Goal: Task Accomplishment & Management: Complete application form

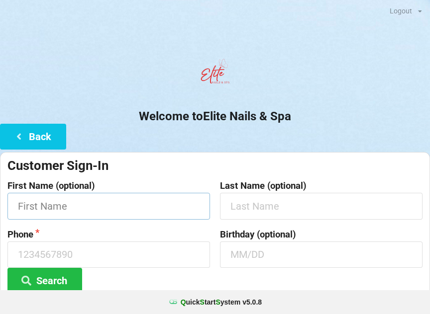
click at [142, 211] on input "text" at bounding box center [108, 206] width 202 height 26
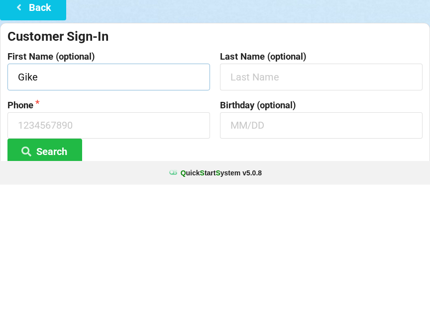
type input "Gike"
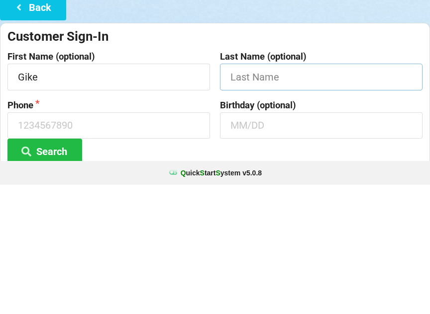
click at [260, 193] on input "text" at bounding box center [321, 206] width 202 height 26
type input "[PERSON_NAME]"
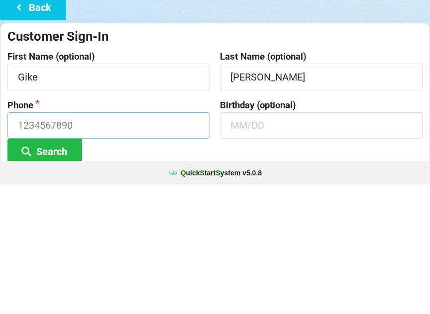
click at [152, 242] on input at bounding box center [108, 255] width 202 height 26
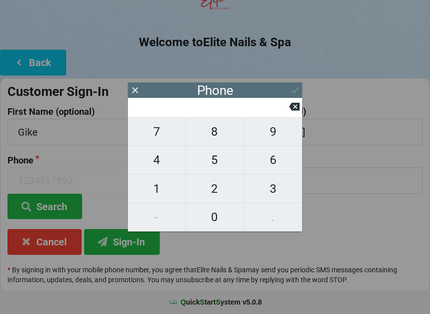
click at [216, 136] on span "8" at bounding box center [215, 131] width 58 height 21
type input "8"
click at [163, 162] on span "4" at bounding box center [157, 160] width 58 height 21
type input "84"
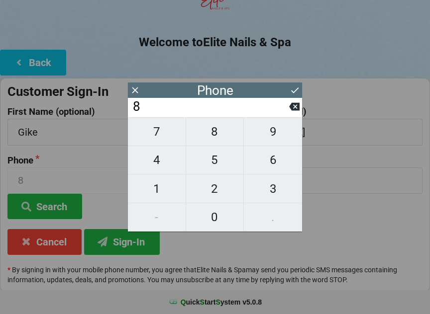
type input "84"
click at [279, 188] on span "3" at bounding box center [273, 189] width 58 height 21
type input "843"
click at [217, 142] on span "8" at bounding box center [215, 131] width 58 height 21
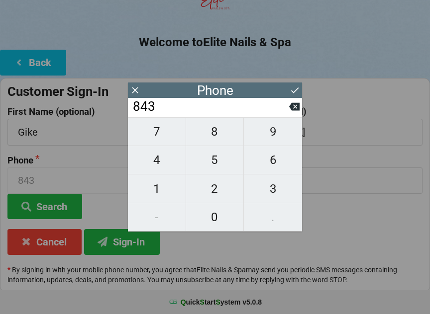
type input "8438"
click at [218, 137] on span "8" at bounding box center [215, 131] width 58 height 21
type input "84388"
click at [298, 111] on icon at bounding box center [294, 107] width 10 height 8
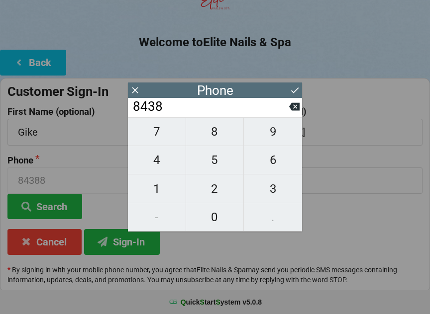
click at [294, 110] on icon at bounding box center [294, 107] width 10 height 8
type input "843"
click at [223, 195] on span "2" at bounding box center [215, 189] width 58 height 21
type input "8432"
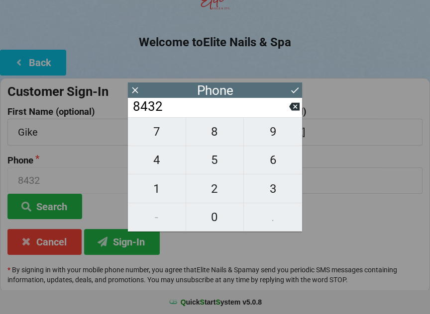
click at [223, 190] on span "2" at bounding box center [215, 189] width 58 height 21
type input "84322"
click at [163, 142] on span "7" at bounding box center [157, 131] width 58 height 21
type input "843227"
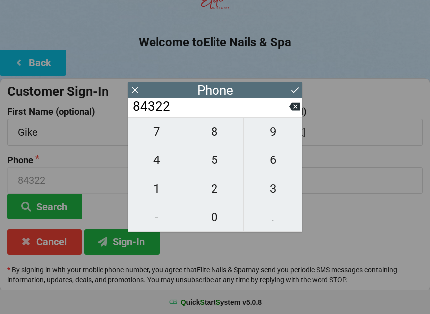
type input "843227"
click at [161, 185] on span "1" at bounding box center [157, 189] width 58 height 21
type input "8432271"
click at [221, 221] on span "0" at bounding box center [215, 217] width 58 height 21
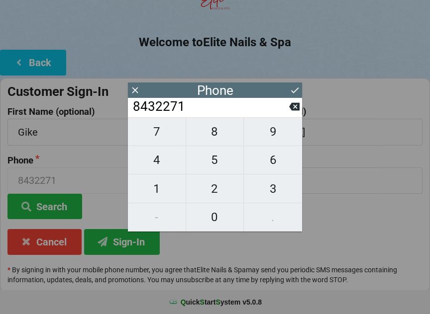
type input "84322710"
click at [222, 160] on span "5" at bounding box center [215, 160] width 58 height 21
type input "843227105"
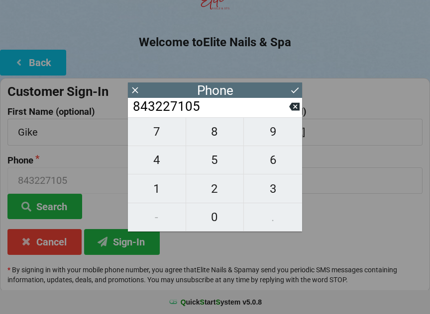
click at [217, 224] on span "0" at bounding box center [215, 217] width 58 height 21
type input "8432271050"
click at [296, 87] on icon at bounding box center [294, 90] width 10 height 10
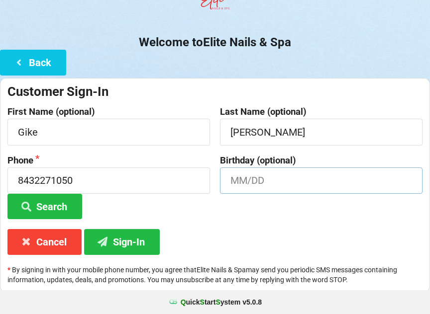
click at [316, 184] on input "text" at bounding box center [321, 181] width 202 height 26
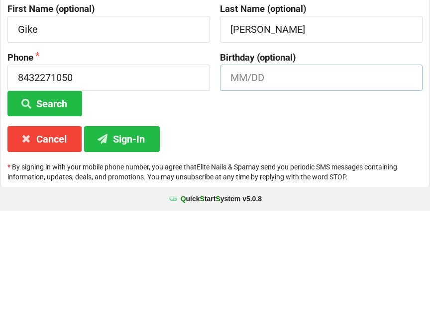
type input "P"
type input "02/03"
click at [147, 230] on button "Sign-In" at bounding box center [122, 242] width 76 height 25
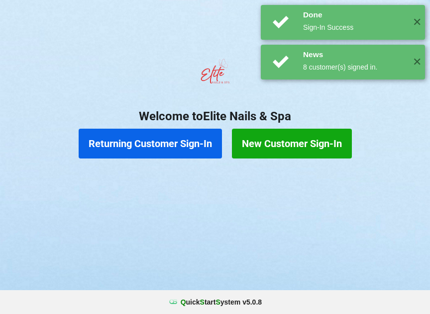
scroll to position [0, 0]
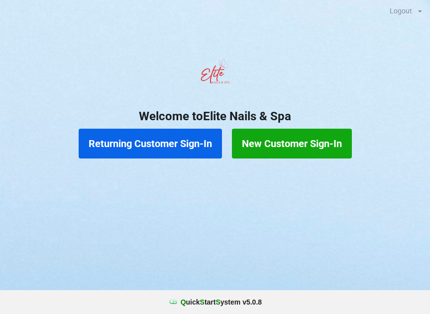
click at [308, 145] on button "New Customer Sign-In" at bounding box center [292, 144] width 120 height 30
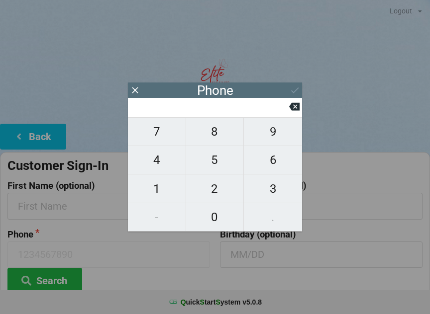
click at [274, 191] on span "3" at bounding box center [273, 189] width 58 height 21
type input "3"
click at [219, 191] on span "2" at bounding box center [215, 189] width 58 height 21
type input "32"
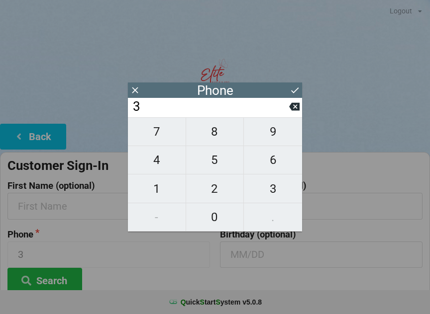
type input "32"
click at [159, 190] on span "1" at bounding box center [157, 189] width 58 height 21
type input "321"
click at [269, 189] on span "3" at bounding box center [273, 189] width 58 height 21
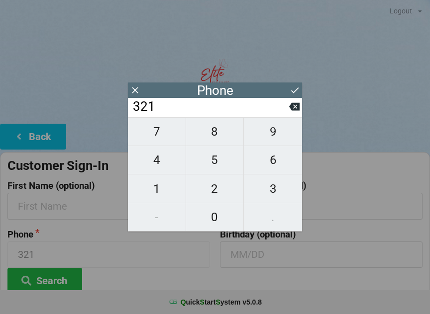
type input "3213"
click at [218, 198] on span "2" at bounding box center [215, 189] width 58 height 21
type input "32132"
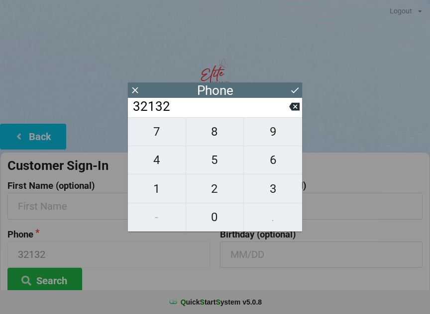
click at [222, 169] on span "5" at bounding box center [215, 160] width 58 height 21
type input "321325"
click at [165, 135] on span "7" at bounding box center [157, 131] width 58 height 21
type input "3213257"
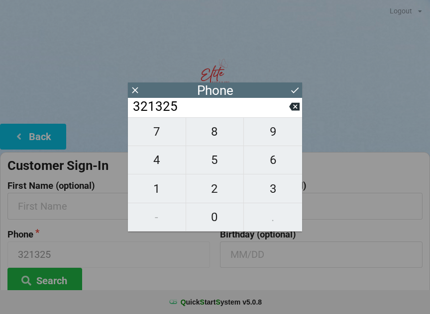
type input "3213257"
click at [210, 139] on span "8" at bounding box center [215, 131] width 58 height 21
type input "32132578"
click at [166, 133] on span "7" at bounding box center [157, 131] width 58 height 21
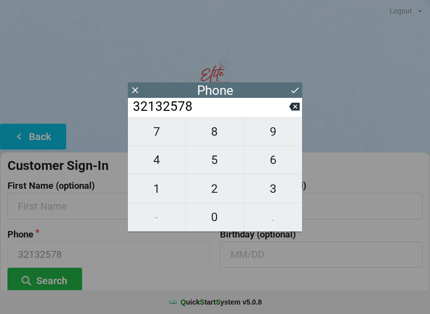
type input "321325787"
click at [281, 167] on span "6" at bounding box center [273, 160] width 58 height 21
type input "3213257876"
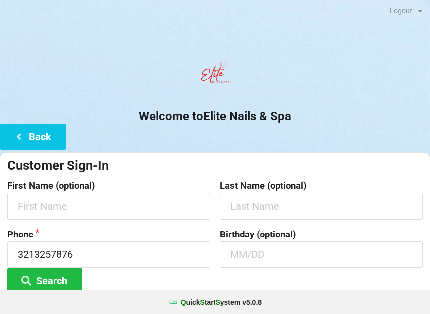
click at [293, 82] on div at bounding box center [215, 75] width 430 height 42
click at [140, 205] on input "text" at bounding box center [108, 206] width 202 height 26
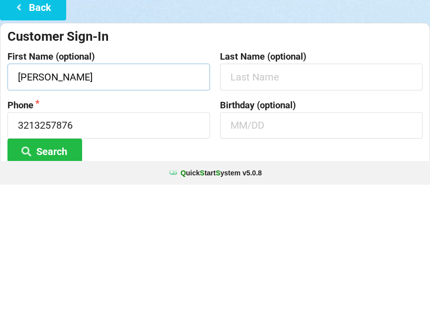
type input "[PERSON_NAME]"
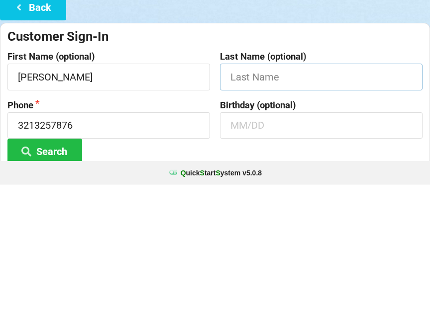
click at [270, 193] on input "text" at bounding box center [321, 206] width 202 height 26
type input "[PERSON_NAME]"
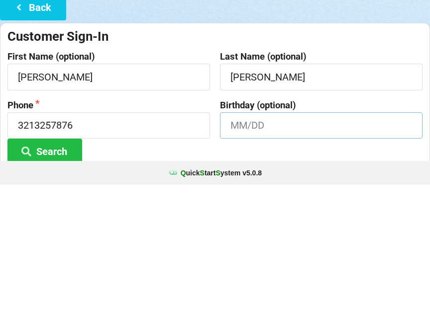
click at [252, 242] on input "text" at bounding box center [321, 255] width 202 height 26
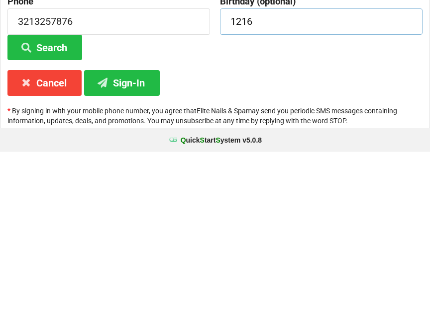
scroll to position [74, 0]
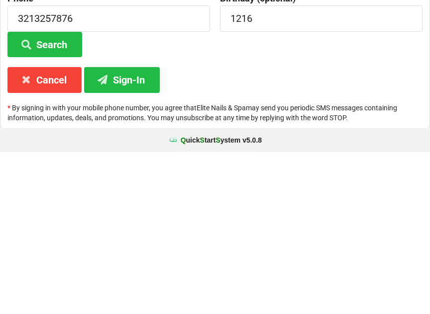
click at [132, 229] on button "Sign-In" at bounding box center [122, 241] width 76 height 25
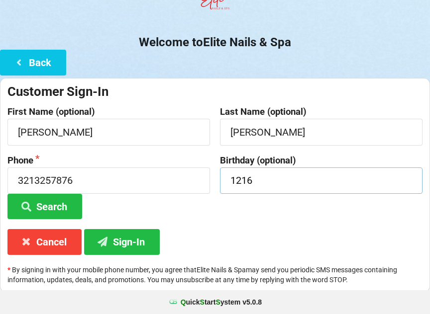
click at [275, 179] on input "1216" at bounding box center [321, 181] width 202 height 26
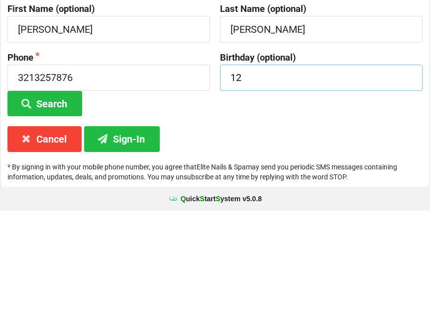
type input "1"
click at [127, 230] on button "Sign-In" at bounding box center [122, 242] width 76 height 25
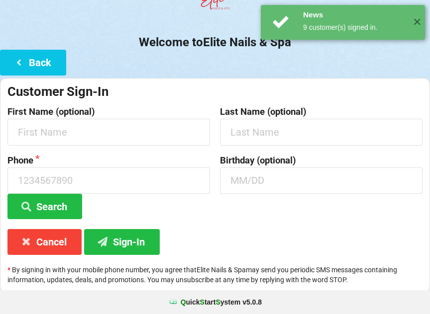
scroll to position [0, 0]
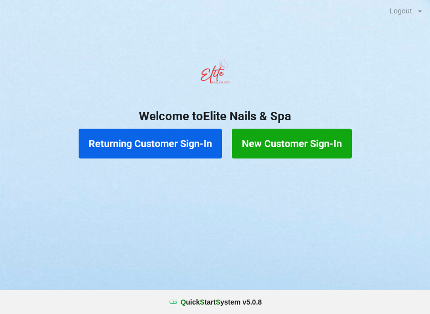
click at [170, 146] on button "Returning Customer Sign-In" at bounding box center [150, 144] width 143 height 30
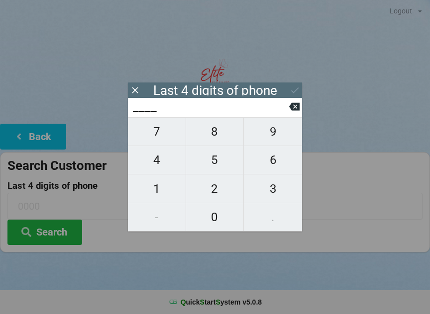
click at [271, 138] on span "9" at bounding box center [273, 131] width 58 height 21
type input "9___"
click at [270, 141] on span "9" at bounding box center [273, 131] width 58 height 21
type input "99__"
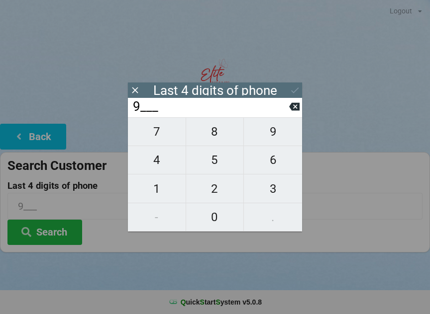
type input "99__"
click at [158, 188] on span "1" at bounding box center [157, 189] width 58 height 21
type input "991_"
click at [214, 218] on span "0" at bounding box center [215, 217] width 58 height 21
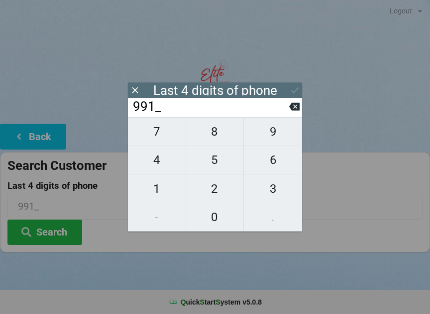
type input "9910"
click at [298, 109] on icon at bounding box center [294, 107] width 10 height 8
click at [222, 221] on span "0" at bounding box center [215, 217] width 58 height 21
type input "9910"
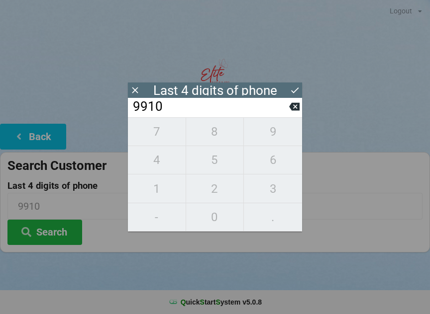
click at [69, 225] on button "Search" at bounding box center [44, 232] width 75 height 25
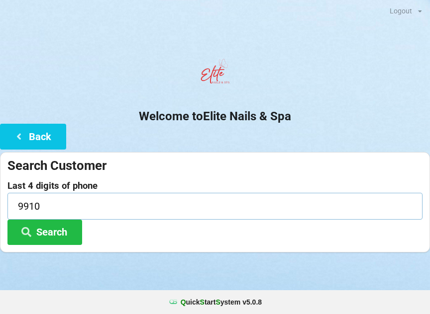
click at [52, 208] on input "9910" at bounding box center [214, 206] width 415 height 26
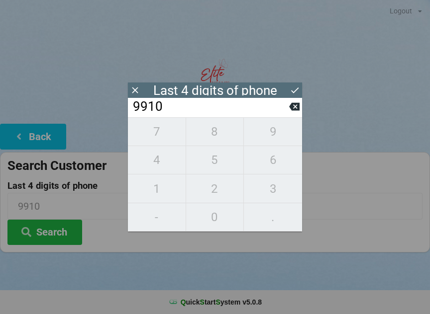
click at [293, 111] on icon at bounding box center [294, 106] width 10 height 10
click at [285, 114] on input "991_" at bounding box center [210, 107] width 157 height 16
click at [290, 112] on icon at bounding box center [294, 106] width 10 height 10
click at [292, 111] on icon at bounding box center [294, 107] width 10 height 8
click at [292, 109] on icon at bounding box center [294, 107] width 10 height 8
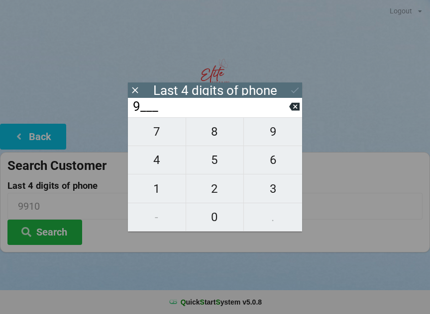
type input "____"
click at [273, 161] on span "6" at bounding box center [273, 160] width 58 height 21
type input "6___"
click at [269, 190] on span "3" at bounding box center [273, 189] width 58 height 21
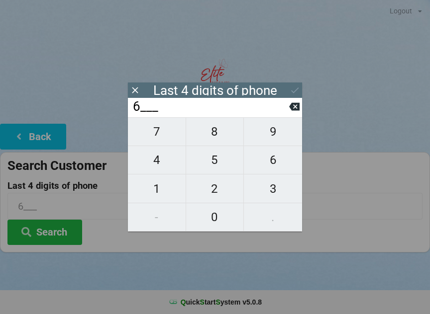
type input "63__"
click at [155, 184] on span "1" at bounding box center [157, 189] width 58 height 21
type input "631_"
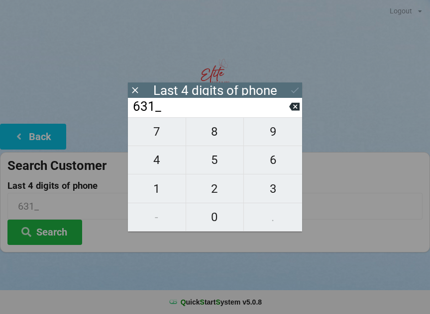
click at [161, 188] on span "1" at bounding box center [157, 189] width 58 height 21
type input "6311"
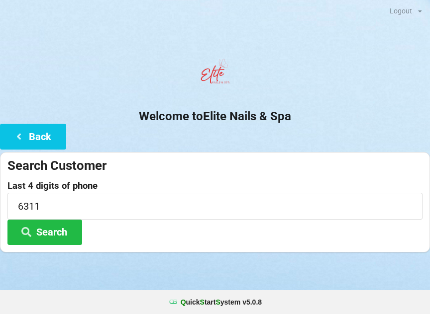
click at [58, 224] on button "Search" at bounding box center [44, 232] width 75 height 25
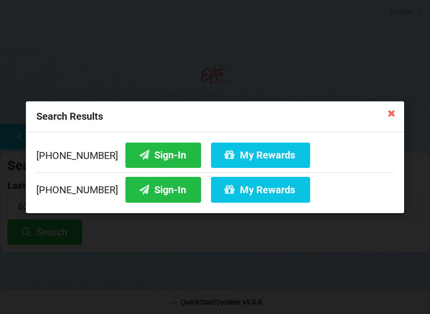
click at [153, 187] on button "Sign-In" at bounding box center [163, 189] width 76 height 25
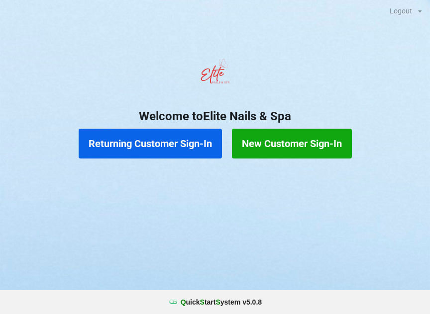
click at [198, 149] on button "Returning Customer Sign-In" at bounding box center [150, 144] width 143 height 30
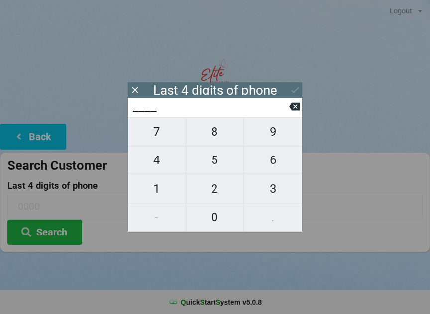
click at [166, 138] on span "7" at bounding box center [157, 131] width 58 height 21
type input "7___"
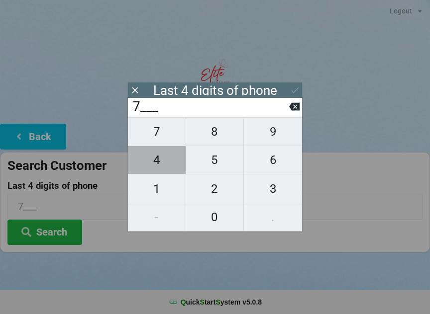
click at [161, 163] on span "4" at bounding box center [157, 160] width 58 height 21
type input "74__"
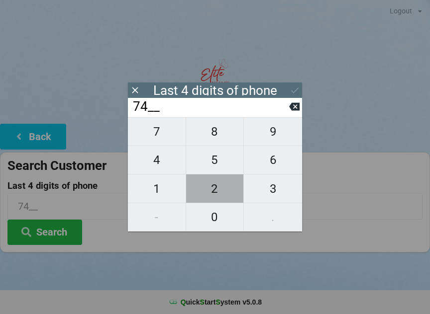
click at [217, 194] on span "2" at bounding box center [215, 189] width 58 height 21
type input "742_"
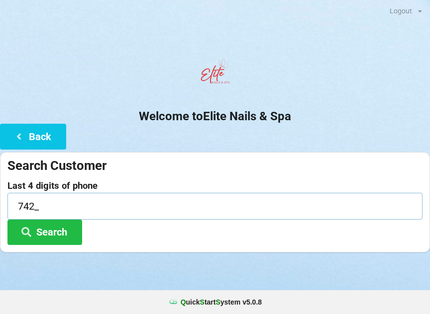
click at [61, 204] on input "742_" at bounding box center [214, 206] width 415 height 26
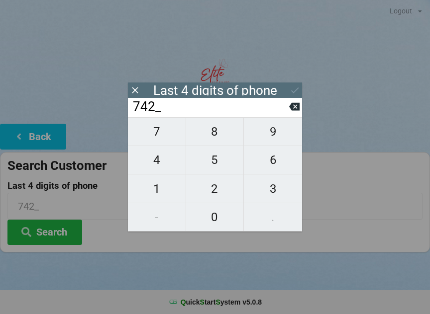
click at [215, 196] on span "2" at bounding box center [215, 189] width 58 height 21
type input "7422"
click at [286, 88] on div "Last 4 digits of phone" at bounding box center [215, 90] width 174 height 15
click at [297, 87] on icon at bounding box center [294, 90] width 10 height 10
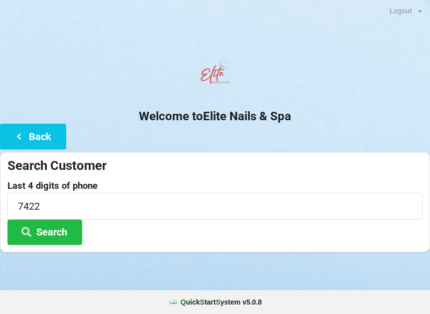
click at [55, 234] on button "Search" at bounding box center [44, 232] width 75 height 25
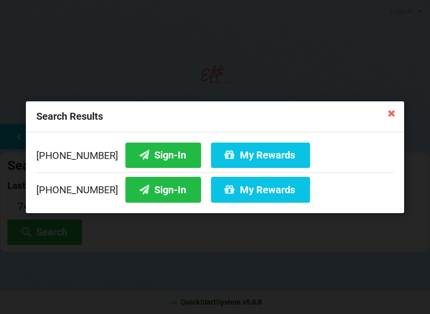
click at [145, 152] on button "Sign-In" at bounding box center [163, 154] width 76 height 25
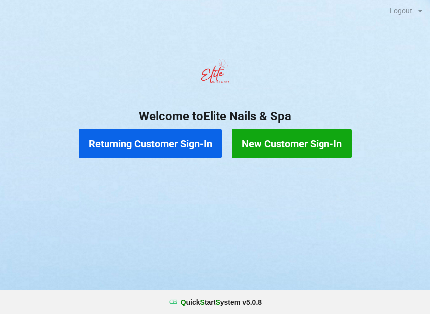
click at [257, 155] on button "New Customer Sign-In" at bounding box center [292, 144] width 120 height 30
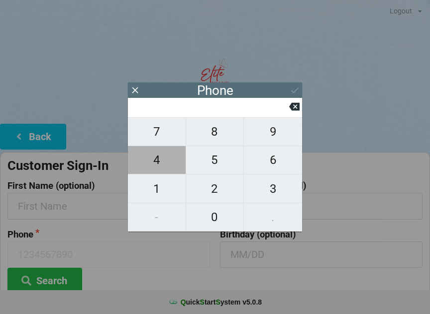
click at [165, 164] on span "4" at bounding box center [157, 160] width 58 height 21
type input "4"
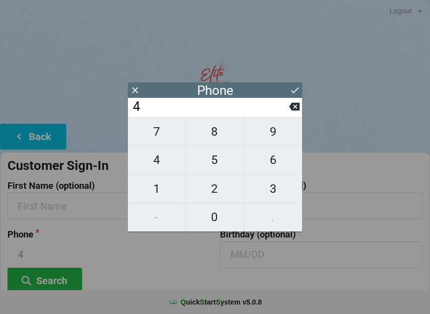
click at [218, 220] on span "0" at bounding box center [215, 217] width 58 height 21
type input "40"
click at [156, 142] on span "7" at bounding box center [157, 131] width 58 height 21
type input "407"
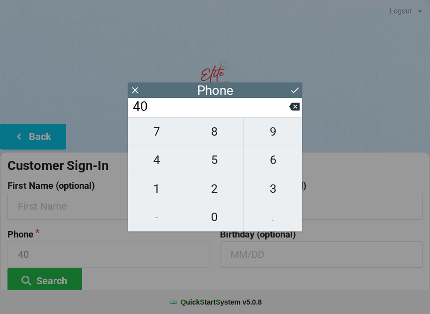
type input "407"
click at [275, 166] on span "6" at bounding box center [273, 160] width 58 height 21
type input "4076"
click at [223, 194] on span "2" at bounding box center [215, 189] width 58 height 21
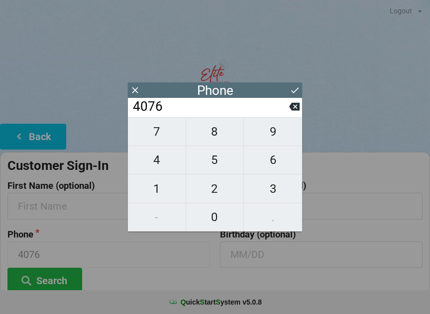
type input "40762"
click at [154, 138] on span "7" at bounding box center [157, 131] width 58 height 21
type input "407627"
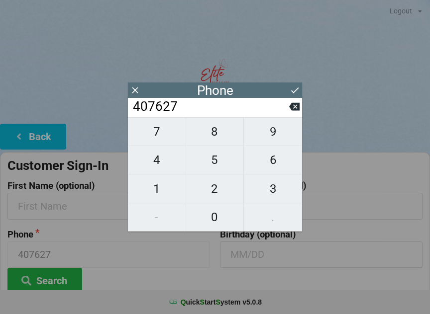
click at [275, 164] on span "6" at bounding box center [273, 160] width 58 height 21
type input "4076276"
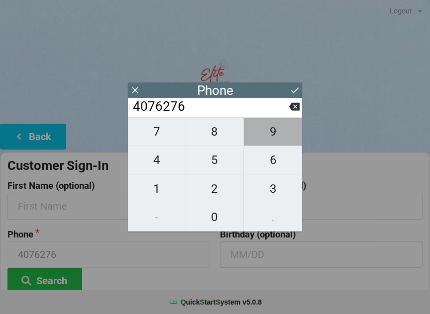
click at [280, 142] on span "9" at bounding box center [273, 131] width 58 height 21
type input "40762769"
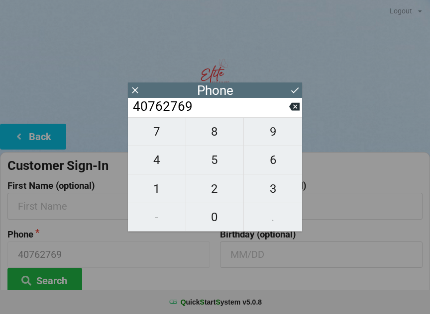
click at [148, 169] on span "4" at bounding box center [157, 160] width 58 height 21
type input "407627694"
click at [207, 162] on span "5" at bounding box center [215, 160] width 58 height 21
type input "4076276945"
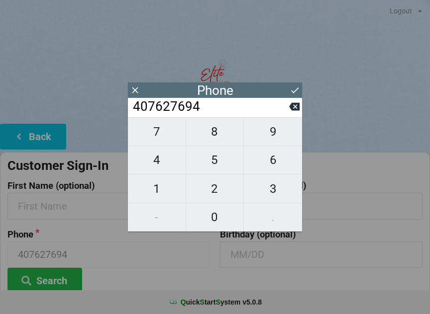
type input "4076276945"
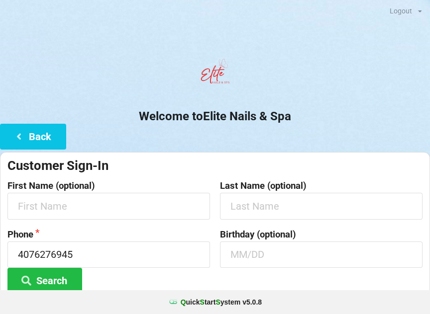
click at [298, 79] on div at bounding box center [215, 75] width 430 height 42
click at [113, 198] on input "text" at bounding box center [108, 206] width 202 height 26
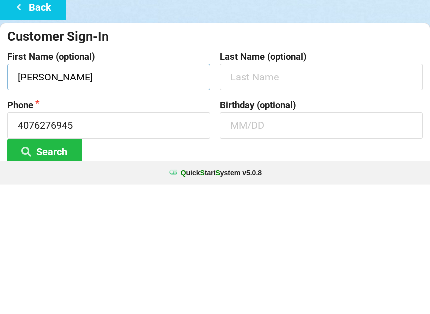
type input "[PERSON_NAME]"
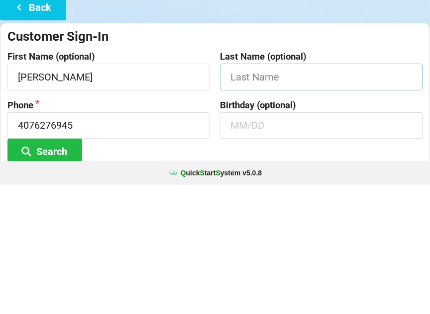
click at [300, 193] on input "text" at bounding box center [321, 206] width 202 height 26
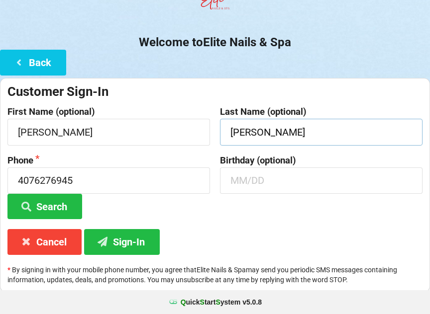
type input "[PERSON_NAME]"
click at [124, 229] on button "Sign-In" at bounding box center [122, 241] width 76 height 25
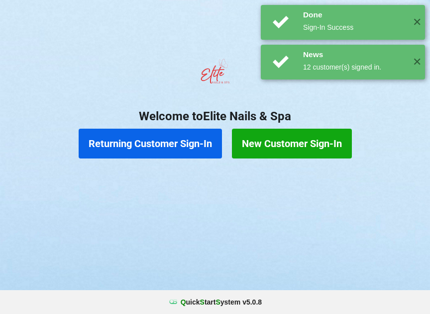
scroll to position [0, 0]
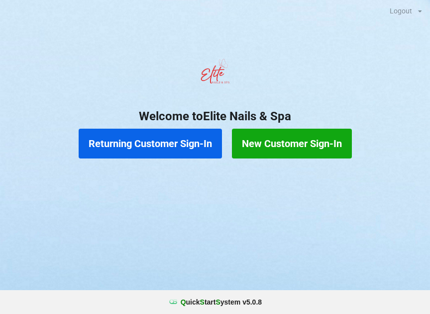
click at [305, 144] on button "New Customer Sign-In" at bounding box center [292, 144] width 120 height 30
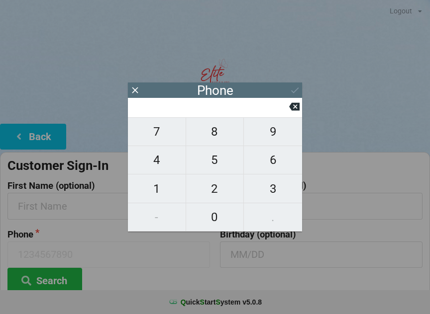
click at [161, 164] on span "4" at bounding box center [157, 160] width 58 height 21
type input "4"
click at [213, 219] on span "0" at bounding box center [215, 217] width 58 height 21
type input "40"
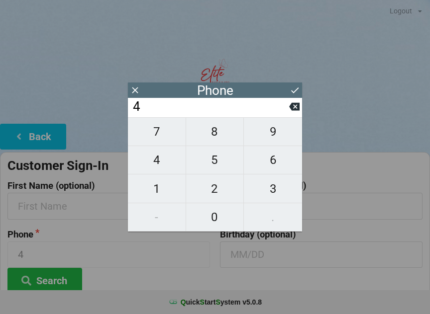
type input "40"
click at [165, 133] on span "7" at bounding box center [157, 131] width 58 height 21
type input "407"
click at [277, 163] on span "6" at bounding box center [273, 160] width 58 height 21
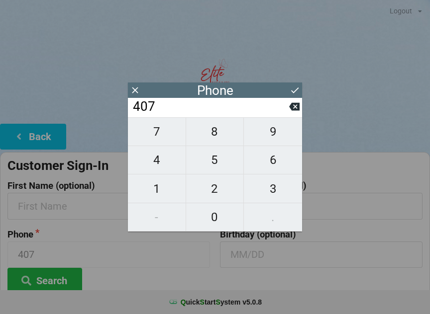
type input "4076"
click at [218, 162] on span "5" at bounding box center [215, 160] width 58 height 21
type input "40765"
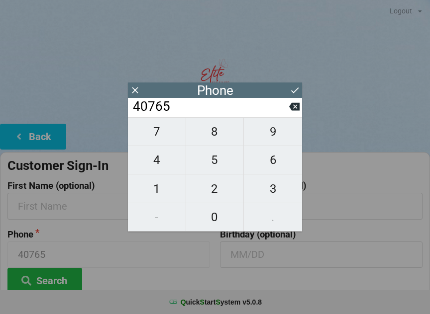
click at [220, 162] on span "5" at bounding box center [215, 160] width 58 height 21
type input "407655"
click at [219, 159] on span "5" at bounding box center [215, 160] width 58 height 21
type input "4076555"
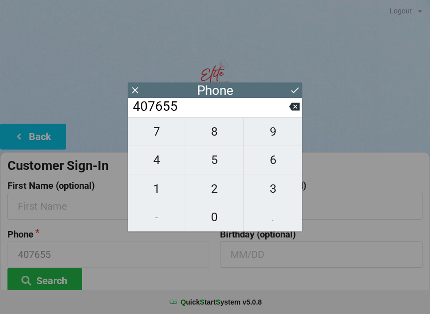
type input "4076555"
click at [218, 135] on span "8" at bounding box center [215, 131] width 58 height 21
type input "40765558"
click at [216, 222] on span "0" at bounding box center [215, 217] width 58 height 21
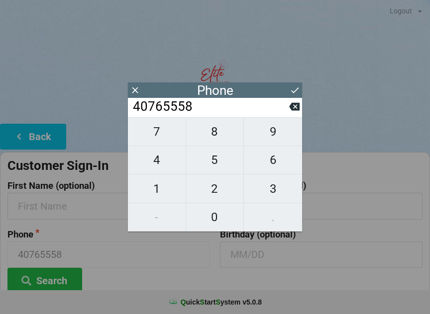
type input "407655580"
click at [274, 136] on span "9" at bounding box center [273, 131] width 58 height 21
type input "4076555809"
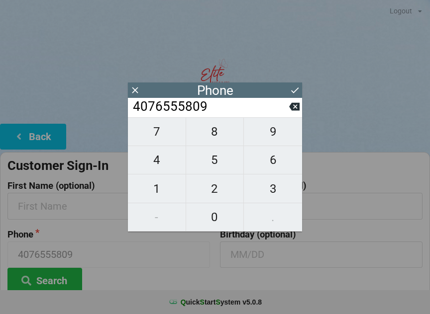
click at [289, 84] on button at bounding box center [294, 90] width 10 height 13
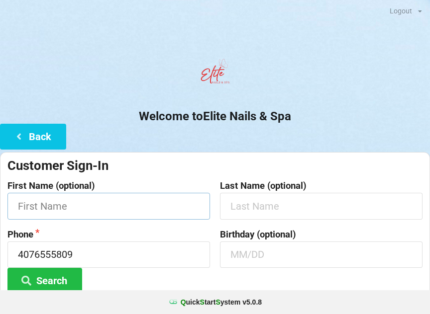
click at [137, 200] on input "text" at bounding box center [108, 206] width 202 height 26
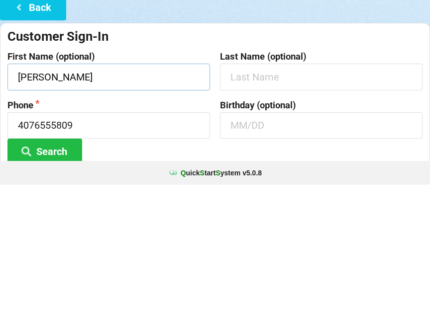
type input "[PERSON_NAME]"
click at [293, 242] on input "text" at bounding box center [321, 255] width 202 height 26
click at [191, 158] on div "Customer Sign-In" at bounding box center [214, 166] width 415 height 16
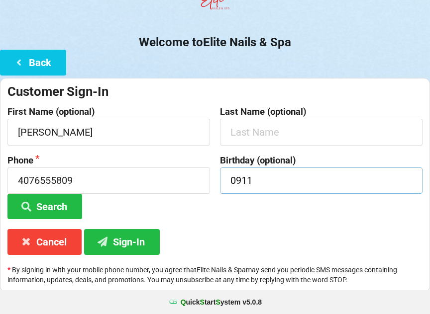
click at [287, 181] on input "0911" at bounding box center [321, 181] width 202 height 26
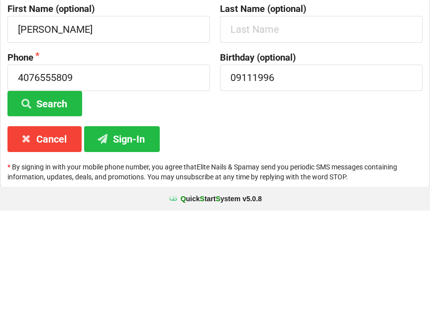
click at [132, 230] on button "Sign-In" at bounding box center [122, 242] width 76 height 25
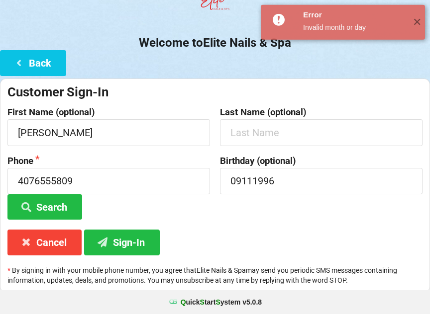
scroll to position [74, 0]
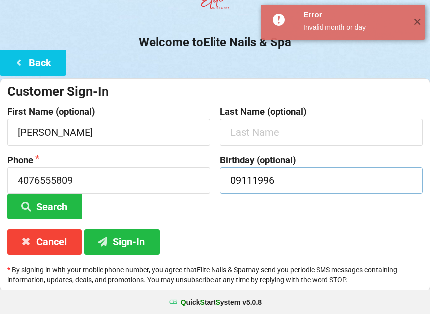
click at [289, 181] on input "09111996" at bounding box center [321, 181] width 202 height 26
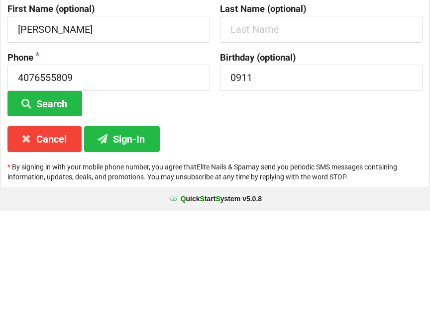
click at [134, 230] on button "Sign-In" at bounding box center [122, 242] width 76 height 25
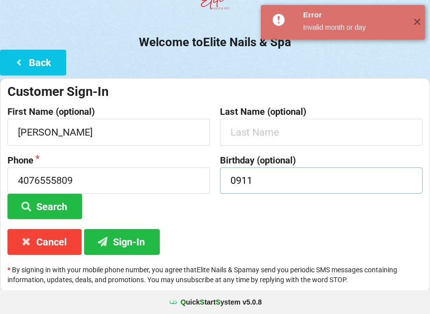
click at [303, 176] on input "0911" at bounding box center [321, 181] width 202 height 26
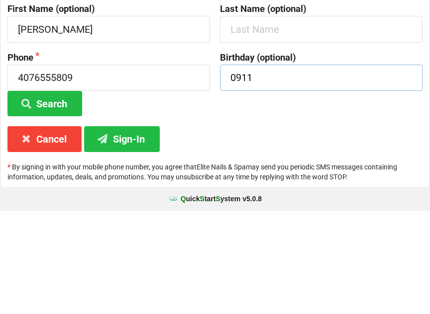
click at [242, 168] on input "0911" at bounding box center [321, 181] width 202 height 26
click at [257, 168] on input "0911" at bounding box center [321, 181] width 202 height 26
type input "0"
type input "09/11"
click at [130, 230] on button "Sign-In" at bounding box center [122, 242] width 76 height 25
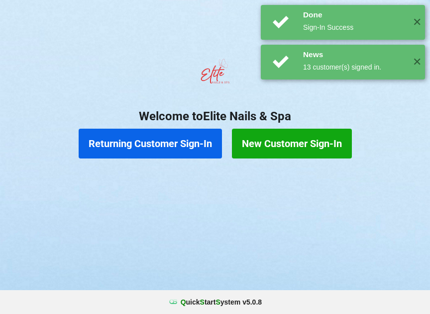
scroll to position [0, 0]
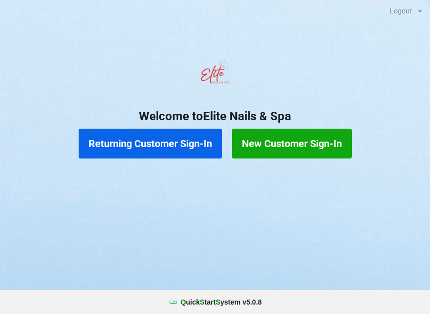
click at [163, 141] on button "Returning Customer Sign-In" at bounding box center [150, 144] width 143 height 30
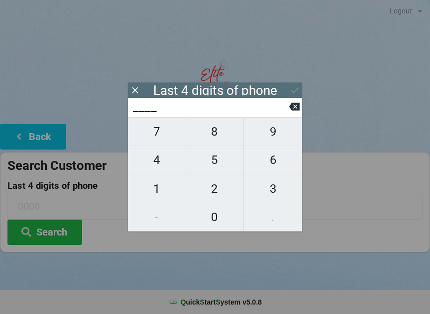
click at [209, 161] on span "5" at bounding box center [215, 160] width 58 height 21
type input "5___"
click at [268, 164] on span "6" at bounding box center [273, 160] width 58 height 21
type input "56__"
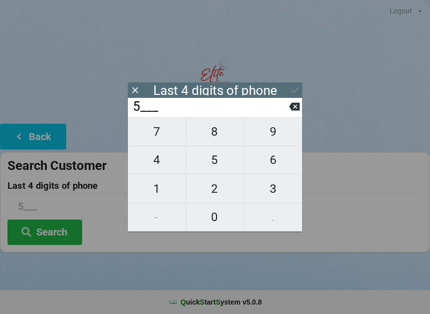
type input "56__"
click at [269, 165] on span "6" at bounding box center [273, 160] width 58 height 21
type input "566_"
click at [214, 163] on span "5" at bounding box center [215, 160] width 58 height 21
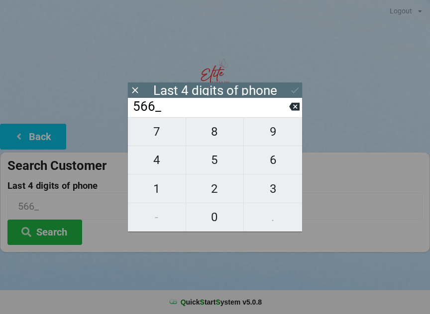
type input "5665"
click at [289, 87] on icon at bounding box center [294, 90] width 10 height 10
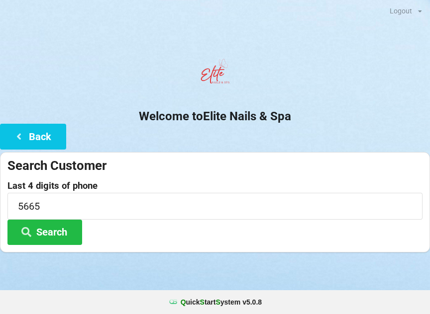
click at [63, 236] on button "Search" at bounding box center [44, 232] width 75 height 25
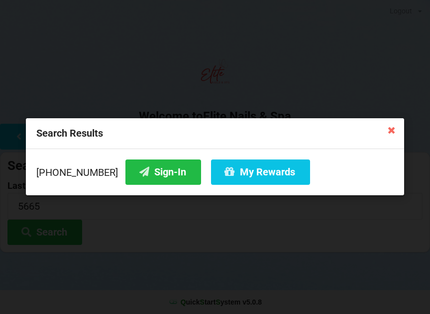
click at [153, 170] on button "Sign-In" at bounding box center [163, 172] width 76 height 25
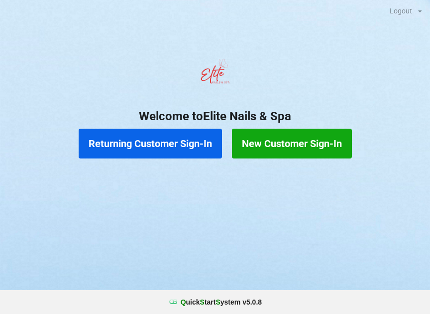
click at [175, 134] on button "Returning Customer Sign-In" at bounding box center [150, 144] width 143 height 30
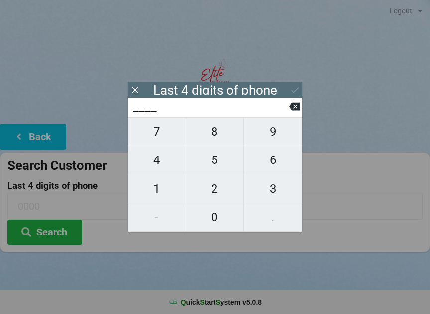
click at [215, 214] on span "0" at bounding box center [215, 217] width 58 height 21
type input "0___"
click at [220, 136] on span "8" at bounding box center [215, 131] width 58 height 21
type input "08__"
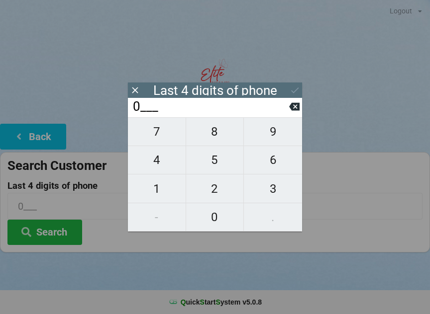
type input "08__"
click at [220, 196] on span "2" at bounding box center [215, 189] width 58 height 21
type input "082_"
click at [212, 223] on span "0" at bounding box center [215, 217] width 58 height 21
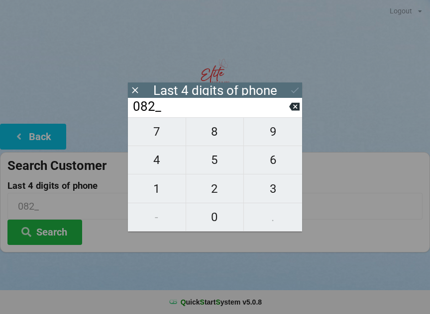
type input "0820"
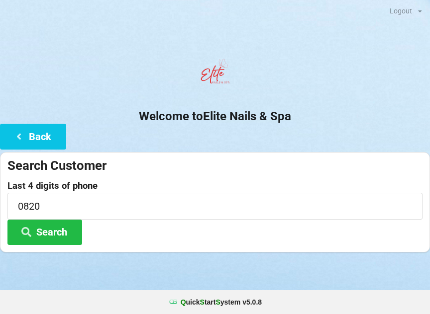
click at [63, 238] on button "Search" at bounding box center [44, 232] width 75 height 25
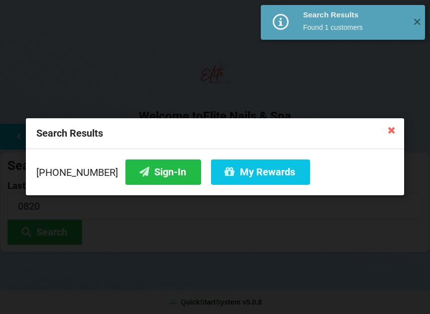
click at [151, 181] on button "Sign-In" at bounding box center [163, 172] width 76 height 25
